Goal: Task Accomplishment & Management: Manage account settings

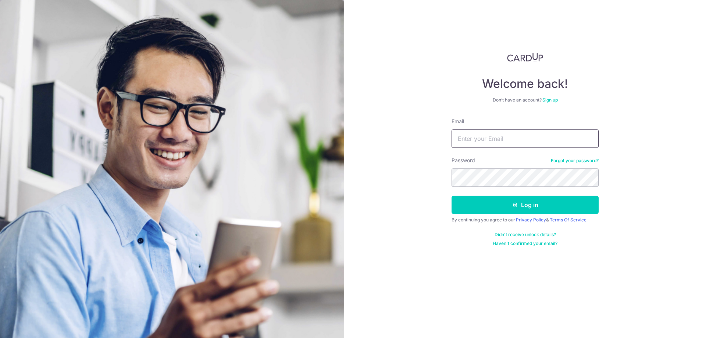
click at [516, 145] on input "Email" at bounding box center [524, 138] width 147 height 18
type input "[PERSON_NAME][EMAIL_ADDRESS][DOMAIN_NAME]"
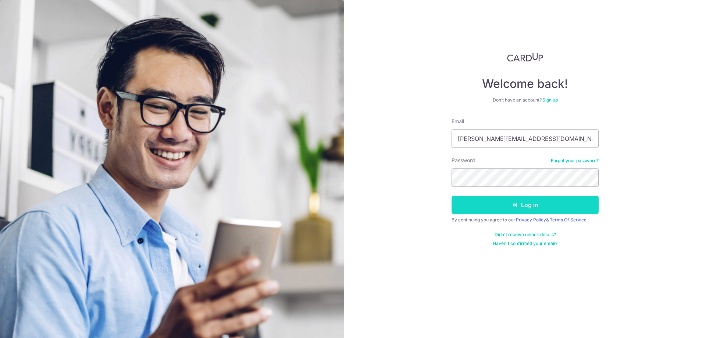
click at [554, 208] on button "Log in" at bounding box center [524, 205] width 147 height 18
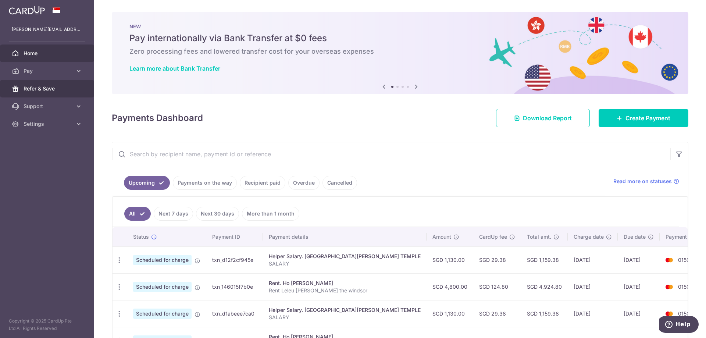
click at [49, 90] on body "[PERSON_NAME][EMAIL_ADDRESS][DOMAIN_NAME] Home Pay Payments Recipients Cards Re…" at bounding box center [353, 169] width 706 height 338
click at [53, 92] on link "Refer & Save" at bounding box center [47, 89] width 94 height 18
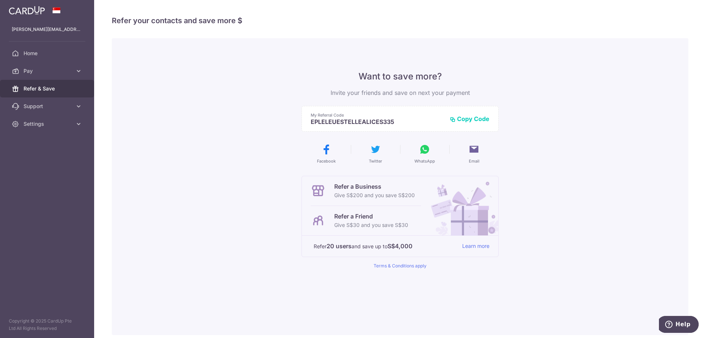
click at [427, 218] on img at bounding box center [461, 205] width 74 height 59
click at [476, 119] on button "Copy Code" at bounding box center [470, 118] width 40 height 7
click at [33, 49] on link "Home" at bounding box center [47, 53] width 94 height 18
